Goal: Transaction & Acquisition: Subscribe to service/newsletter

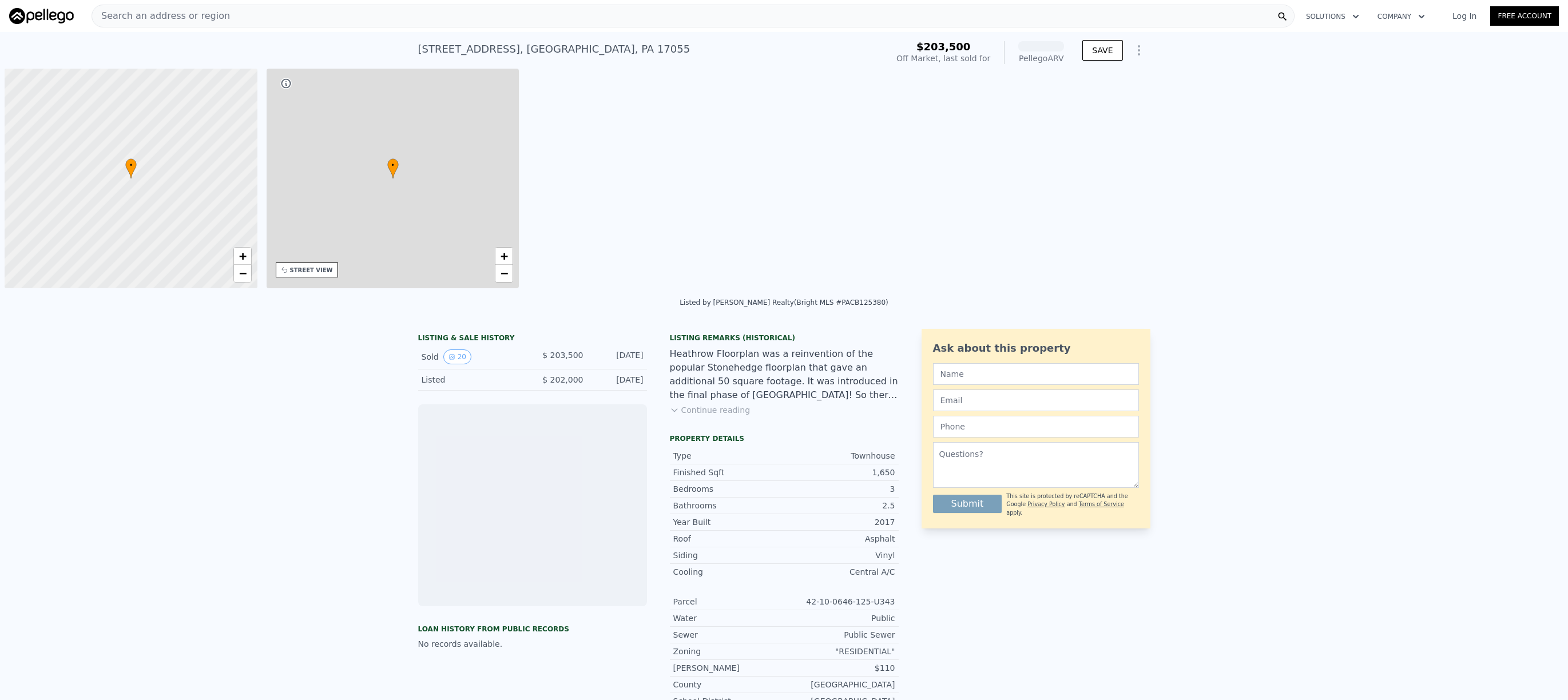
scroll to position [0, 5]
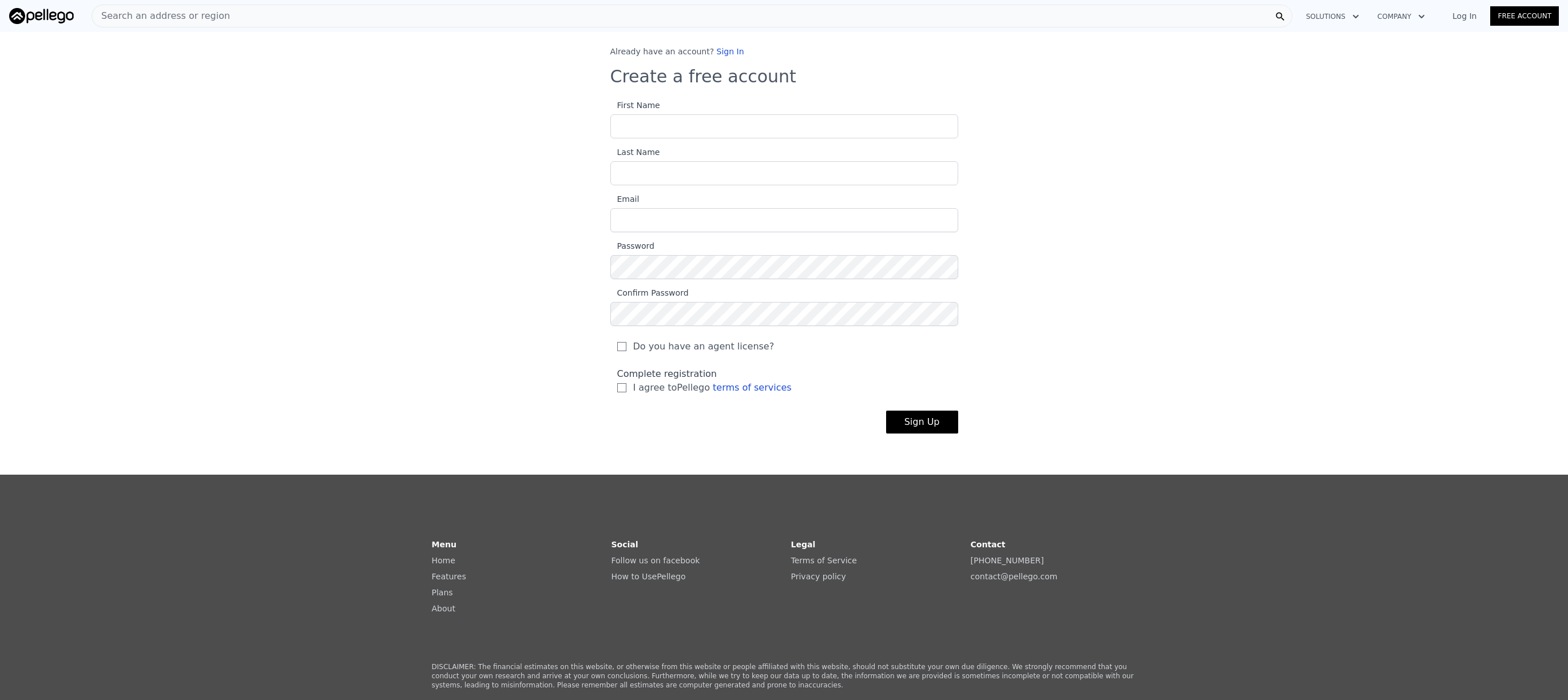
click at [611, 139] on div at bounding box center [611, 139] width 0 height 0
click at [940, 128] on input "First Name" at bounding box center [784, 126] width 348 height 24
click at [611, 139] on div at bounding box center [611, 139] width 0 height 0
click at [938, 122] on input "First Name" at bounding box center [784, 126] width 348 height 24
click at [716, 78] on h3 "Create a free account" at bounding box center [784, 76] width 348 height 20
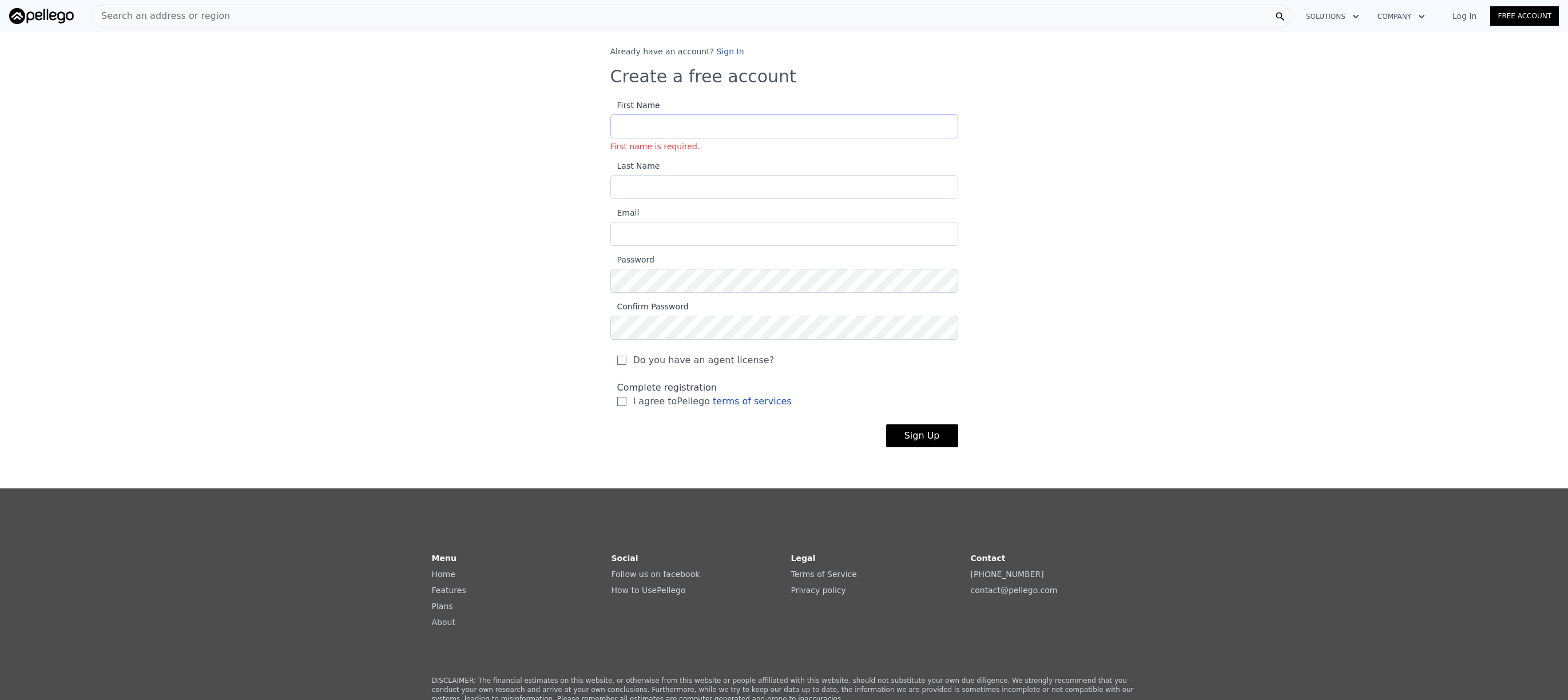
click at [716, 133] on input "First Name First name is required." at bounding box center [784, 126] width 348 height 24
type input "[PERSON_NAME]"
type input "[EMAIL_ADDRESS][DOMAIN_NAME]"
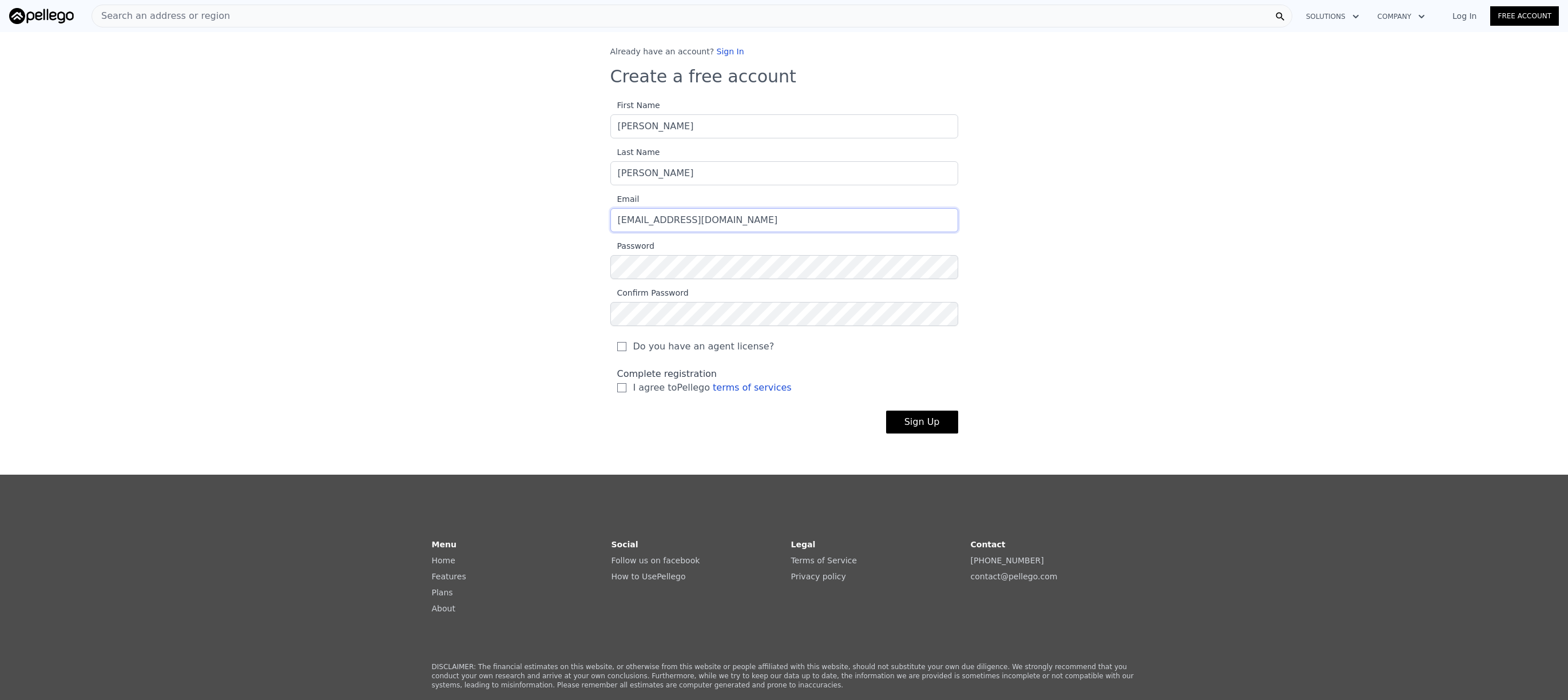
drag, startPoint x: 680, startPoint y: 219, endPoint x: 171, endPoint y: 170, distance: 511.4
click at [171, 170] on div "Already have an account? Sign In Create a free account First Name [PERSON_NAME]…" at bounding box center [784, 249] width 1568 height 406
drag, startPoint x: 821, startPoint y: 223, endPoint x: -264, endPoint y: 128, distance: 1089.2
click at [0, 128] on html "Open main menu Search an address or region Solutions Company Log In Free Accoun…" at bounding box center [784, 350] width 1568 height 700
type input "[PERSON_NAME][EMAIL_ADDRESS][DOMAIN_NAME]"
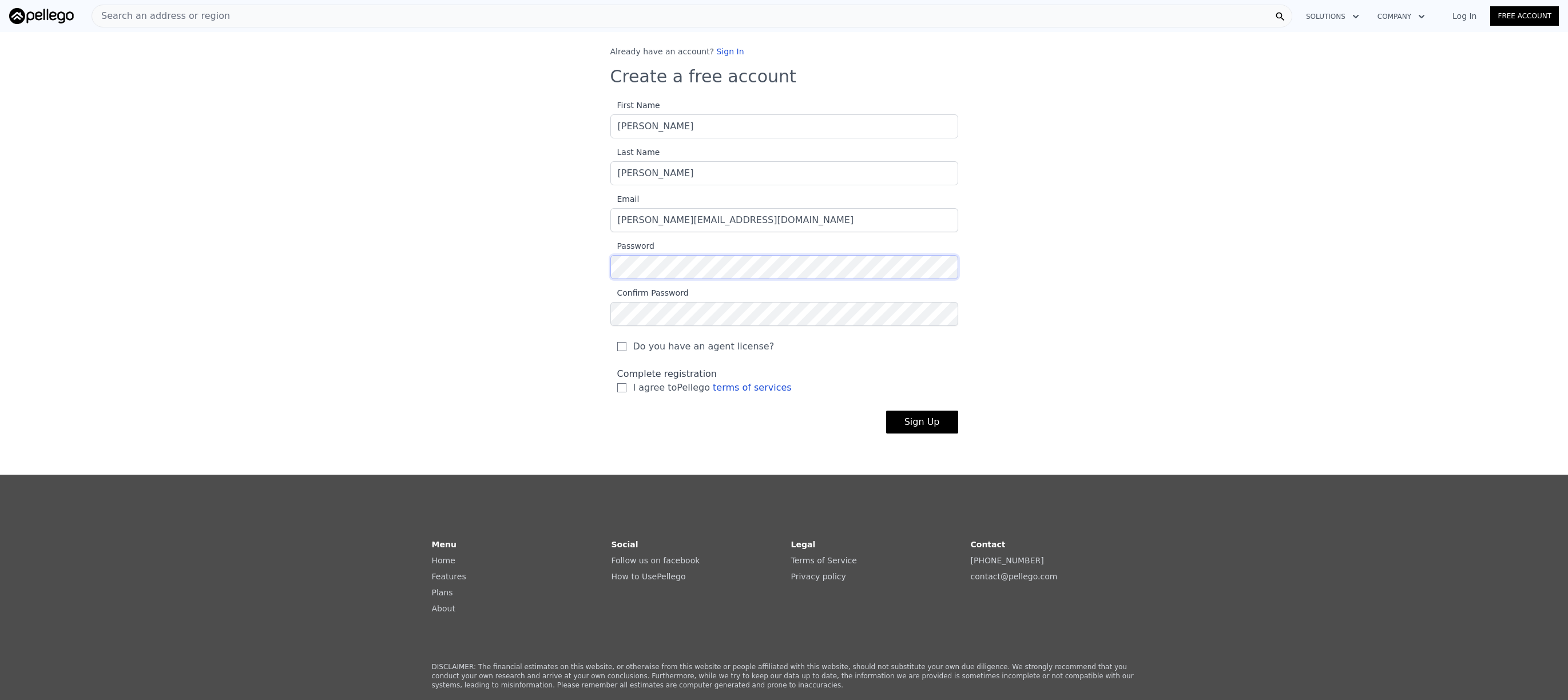
click at [611, 279] on div at bounding box center [611, 279] width 0 height 0
click at [524, 266] on div "Already have an account? Sign In Create a free account First Name [PERSON_NAME]…" at bounding box center [784, 249] width 1568 height 406
click at [633, 384] on span "I agree to Pellego terms of services" at bounding box center [712, 388] width 158 height 14
click at [626, 384] on input "I agree to Pellego terms of services" at bounding box center [621, 387] width 9 height 9
checkbox input "true"
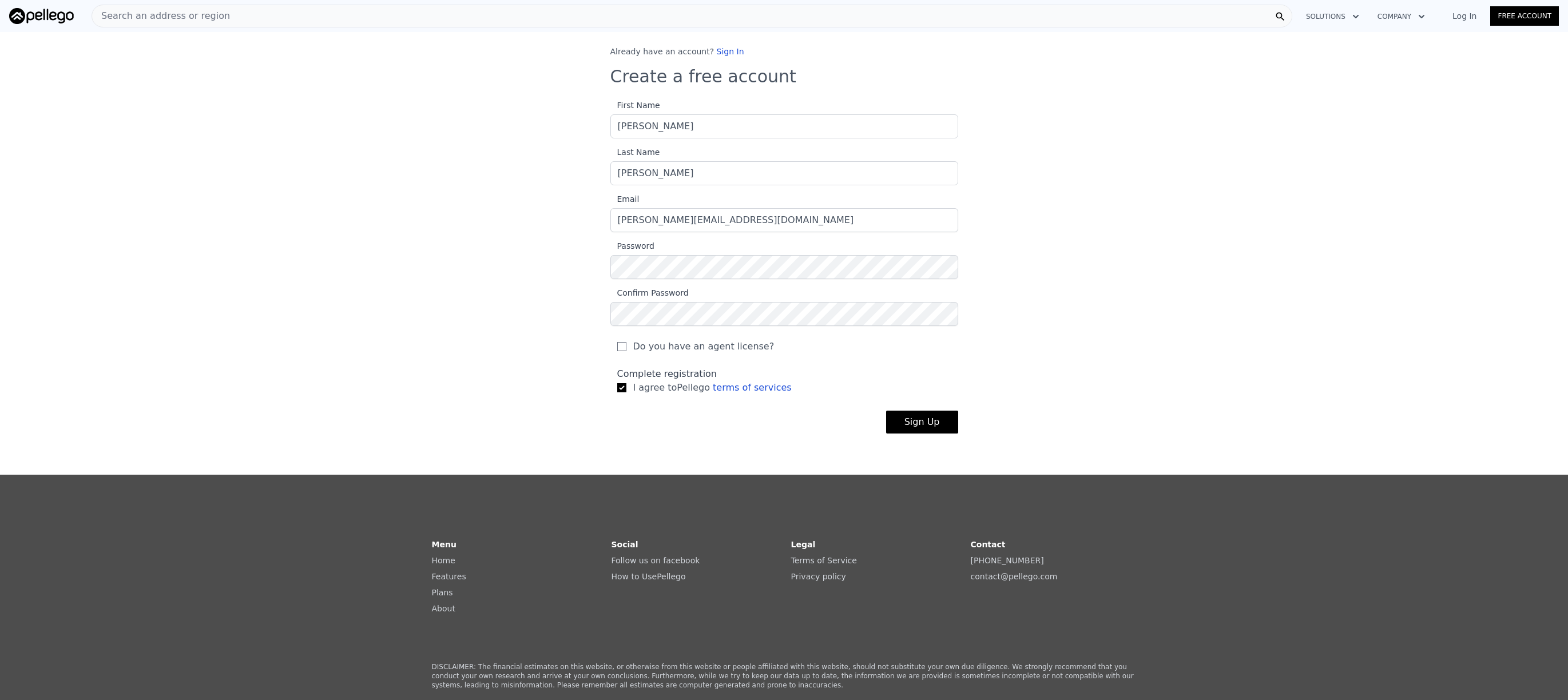
click at [926, 420] on button "Sign Up" at bounding box center [922, 422] width 72 height 23
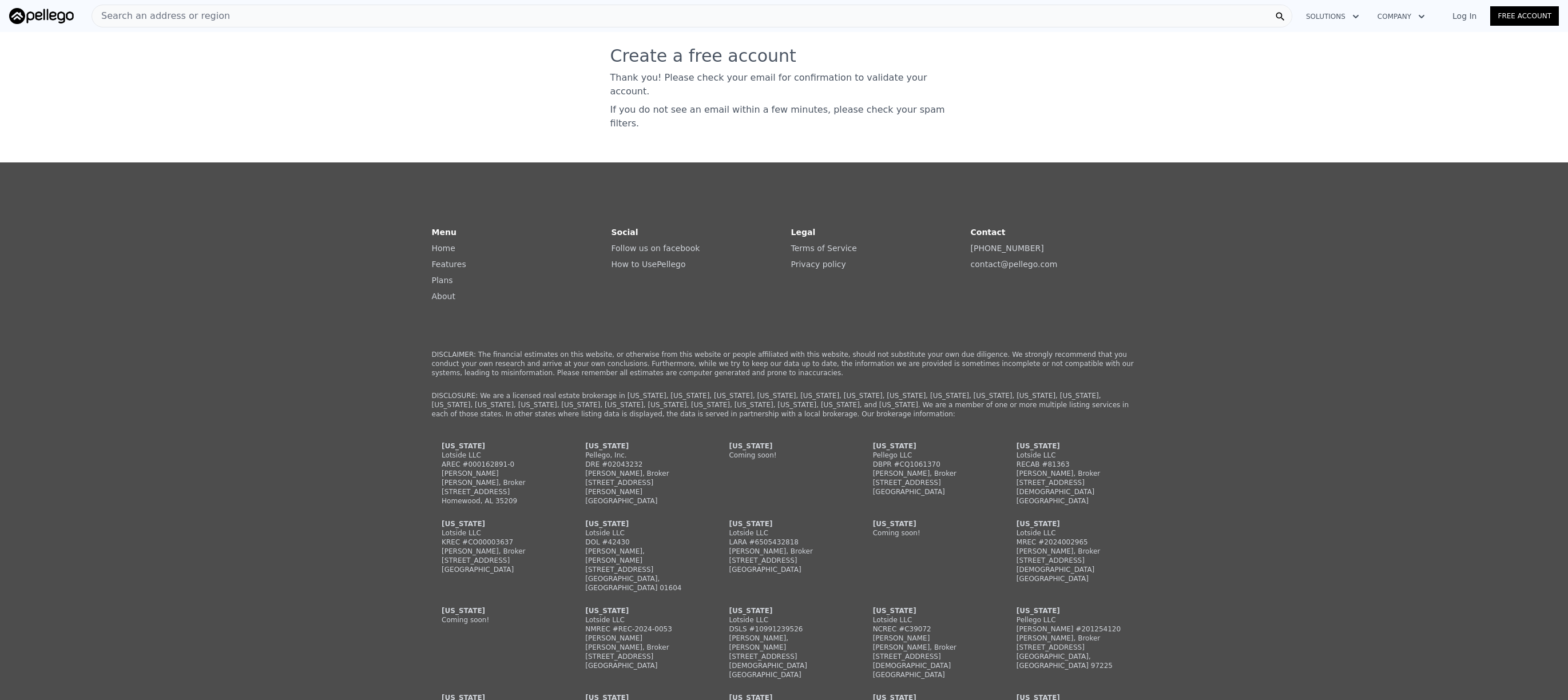
click at [1466, 16] on link "Log In" at bounding box center [1464, 16] width 51 height 12
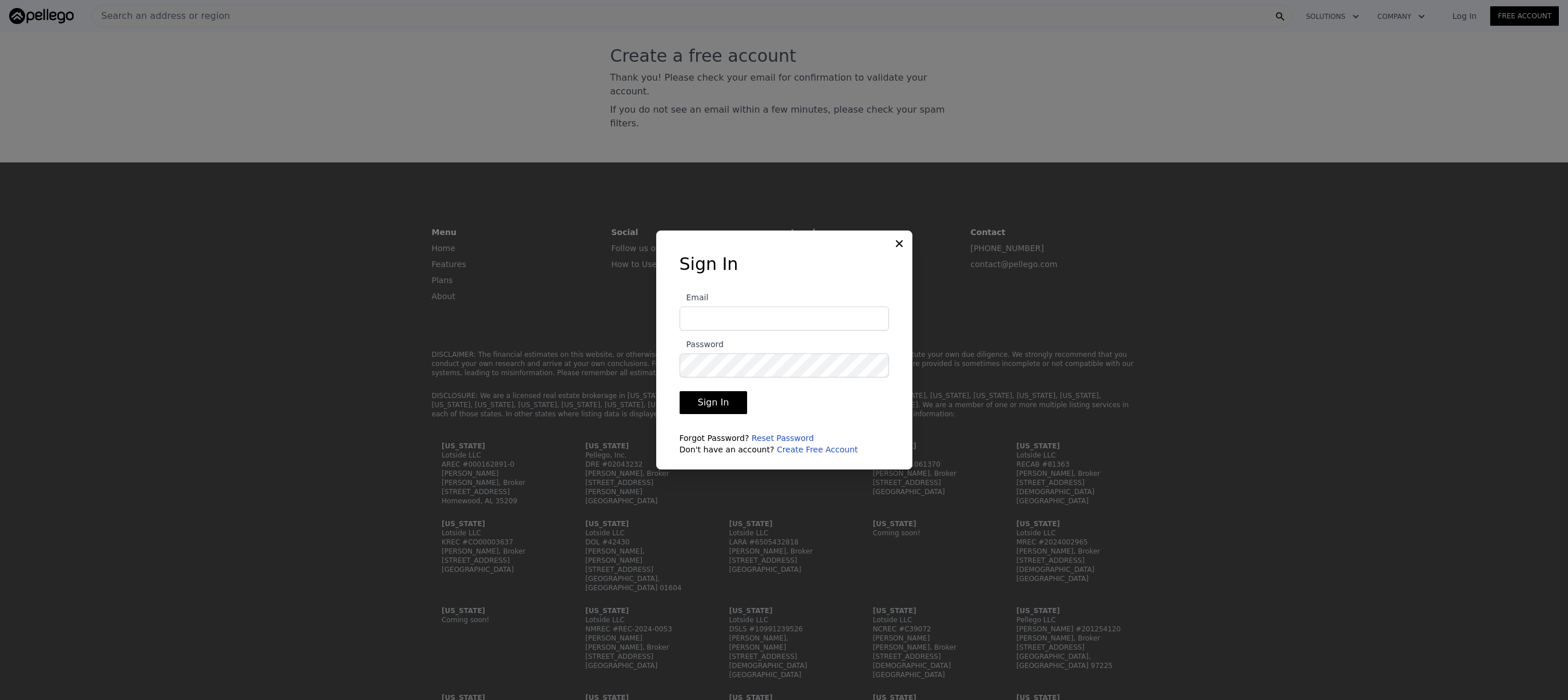
type input "[PERSON_NAME][EMAIL_ADDRESS][DOMAIN_NAME]"
click at [720, 402] on button "Sign In" at bounding box center [714, 403] width 68 height 23
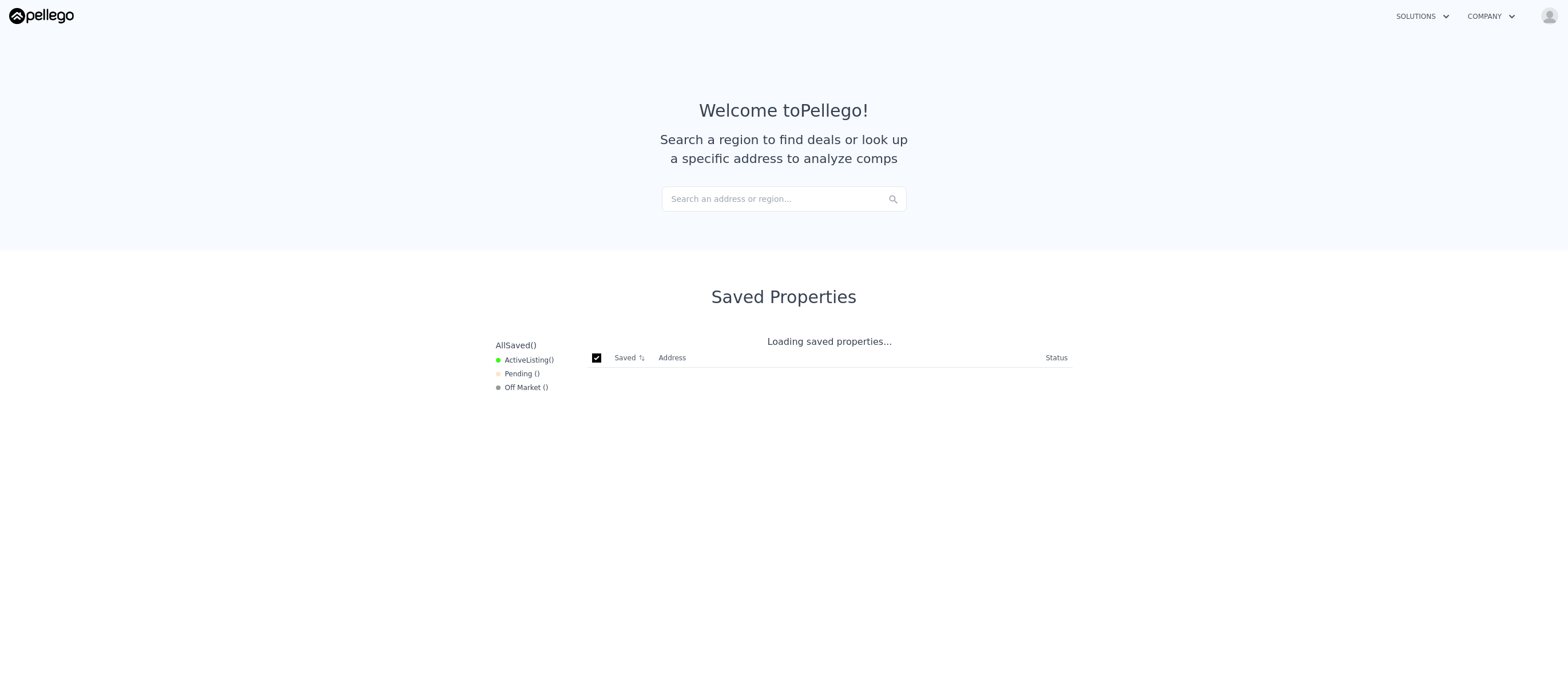
checkbox input "true"
click at [776, 206] on div "Search an address or region..." at bounding box center [784, 199] width 244 height 25
click at [777, 204] on input "text" at bounding box center [784, 197] width 244 height 20
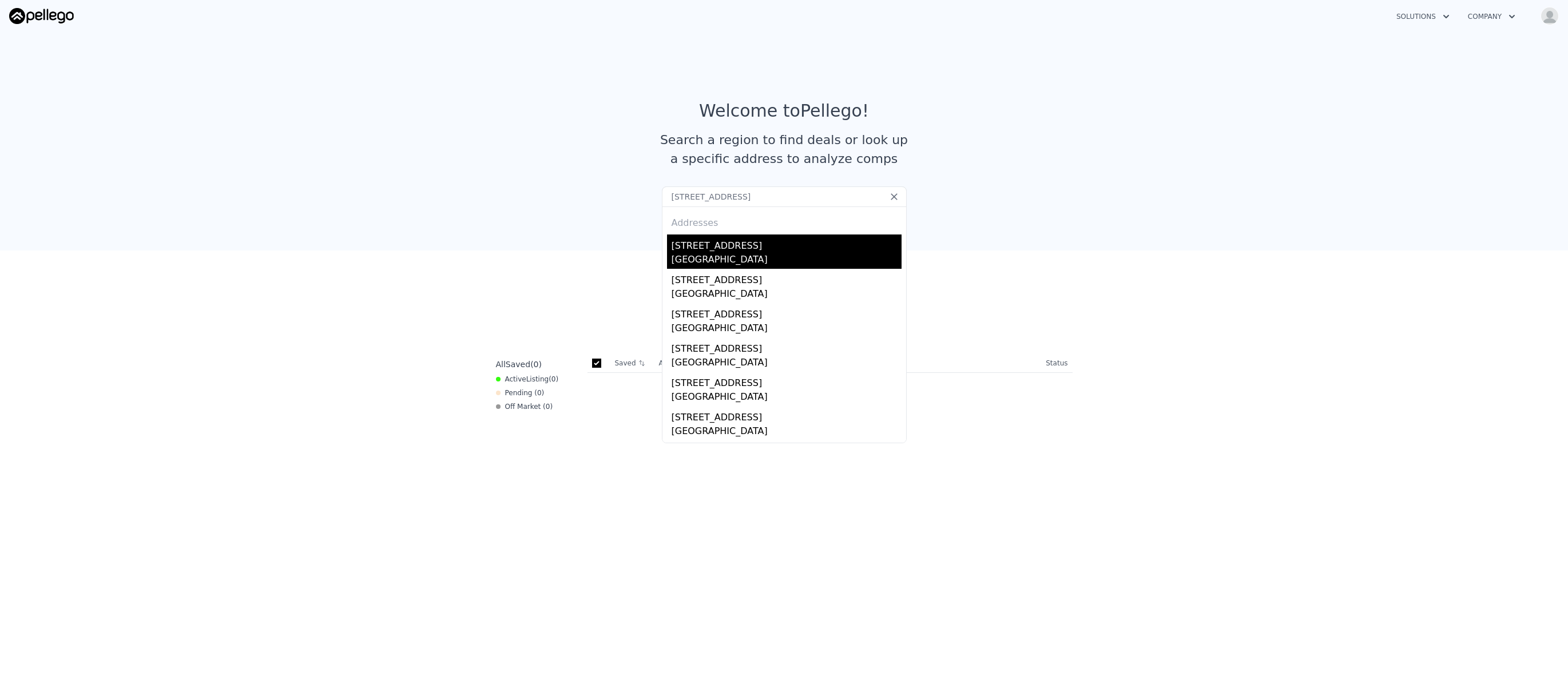
type input "[STREET_ADDRESS]"
click at [746, 252] on div "[STREET_ADDRESS]" at bounding box center [786, 243] width 230 height 18
